Goal: Use online tool/utility: Utilize a website feature to perform a specific function

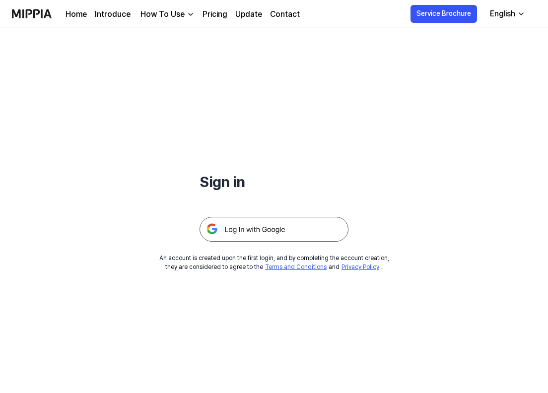
click at [239, 238] on img at bounding box center [274, 229] width 149 height 25
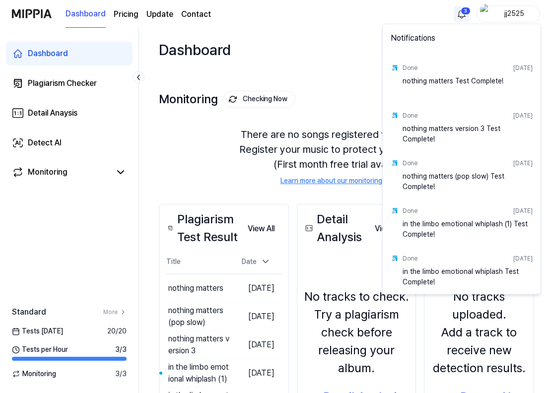
click at [458, 14] on html "Dashboard Pricing Update Contact 3 jj2525 Dashboard Plagiarism Checker Detail A…" at bounding box center [276, 196] width 552 height 393
click at [331, 84] on html "Dashboard Pricing Update Contact jj2525 Dashboard Plagiarism Checker Detail Ana…" at bounding box center [276, 196] width 552 height 393
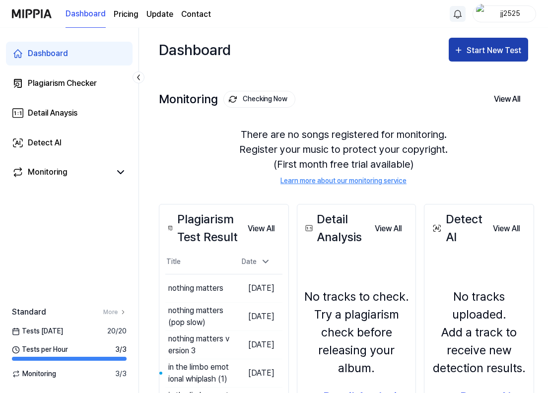
click at [475, 57] on button "Start New Test" at bounding box center [488, 50] width 79 height 24
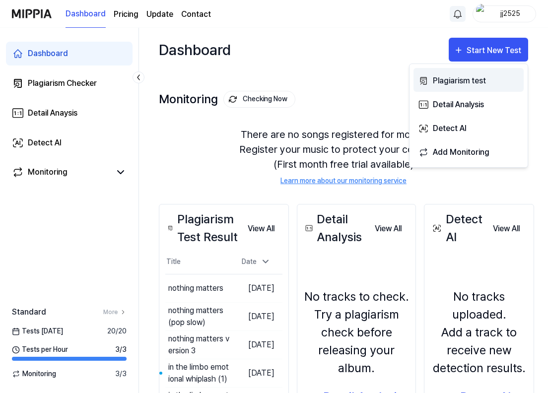
click at [461, 77] on div "Plagiarism test" at bounding box center [476, 80] width 86 height 13
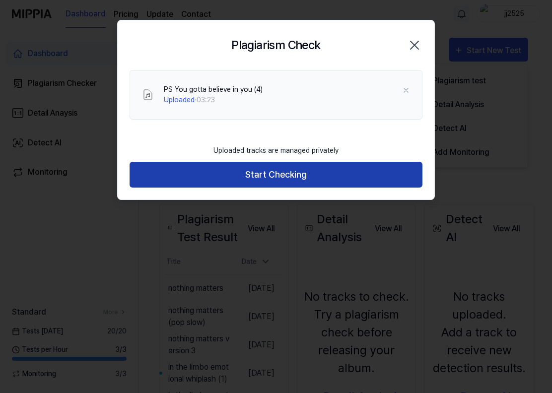
click at [262, 178] on button "Start Checking" at bounding box center [276, 175] width 293 height 26
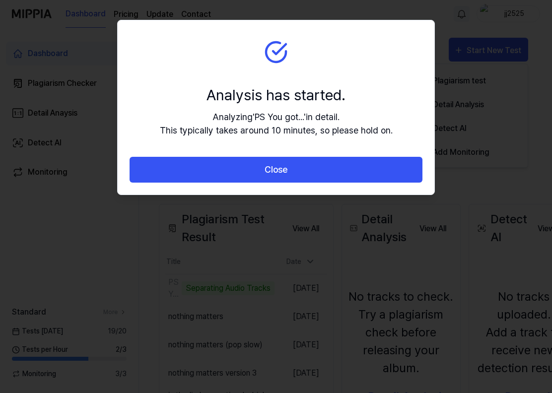
click at [381, 156] on section "Analysis has started. Analyzing ' PS You got... ' in detail. This typically tak…" at bounding box center [276, 88] width 317 height 137
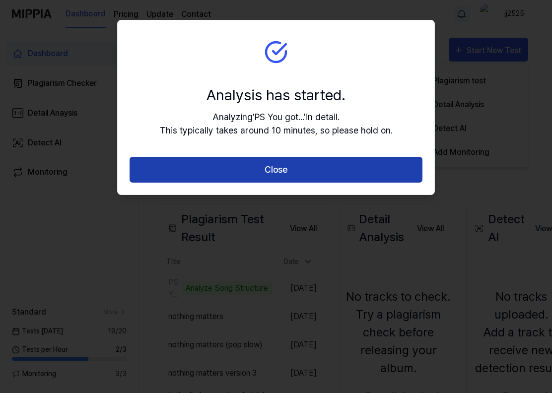
click at [372, 175] on button "Close" at bounding box center [276, 170] width 293 height 26
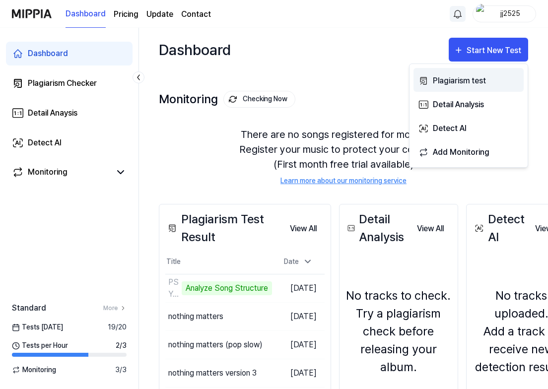
click at [464, 80] on div "Plagiarism test" at bounding box center [476, 80] width 86 height 13
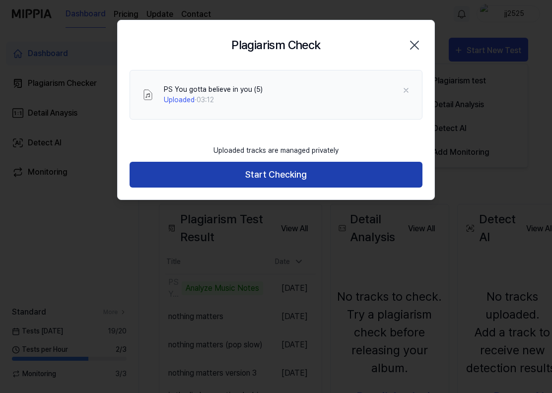
click at [292, 178] on button "Start Checking" at bounding box center [276, 175] width 293 height 26
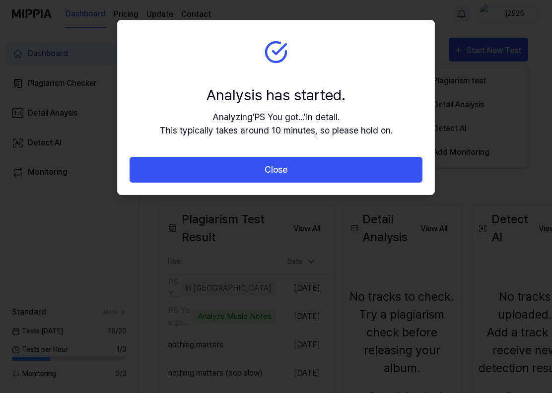
click at [292, 178] on button "Close" at bounding box center [276, 170] width 293 height 26
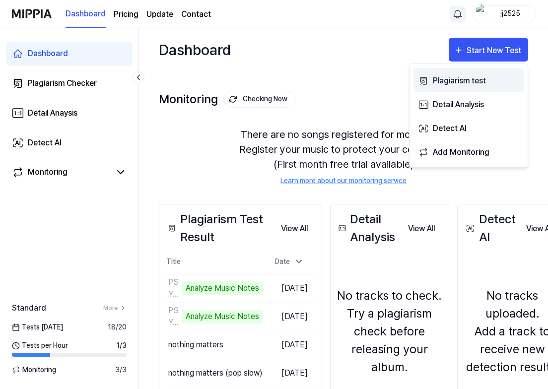
click at [449, 81] on div "Plagiarism test" at bounding box center [476, 80] width 86 height 13
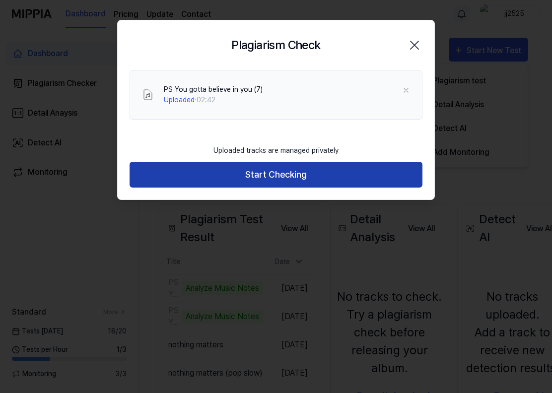
click at [320, 179] on button "Start Checking" at bounding box center [276, 175] width 293 height 26
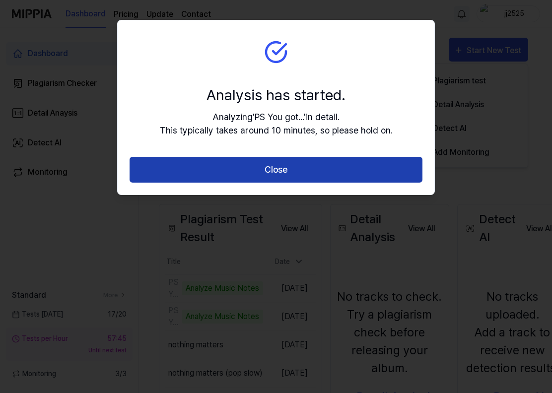
click at [307, 172] on button "Close" at bounding box center [276, 170] width 293 height 26
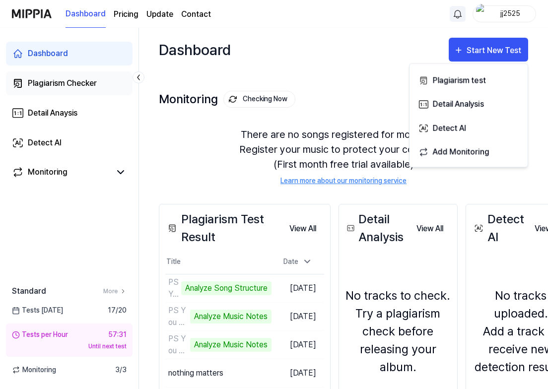
click at [69, 93] on link "Plagiarism Checker" at bounding box center [69, 84] width 127 height 24
